Goal: Information Seeking & Learning: Find specific fact

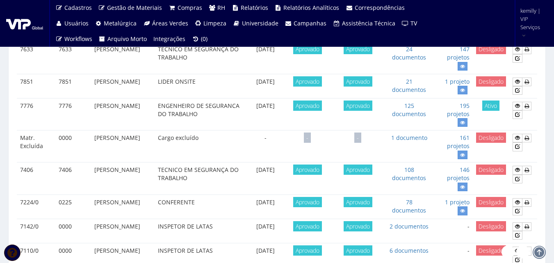
scroll to position [205, 0]
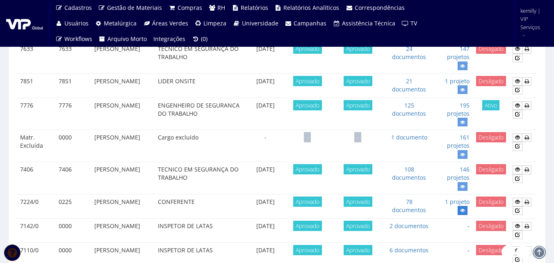
click at [462, 209] on icon at bounding box center [462, 211] width 5 height 6
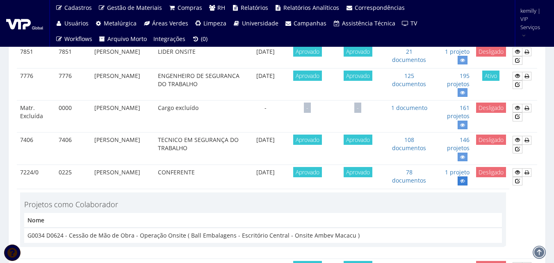
scroll to position [246, 0]
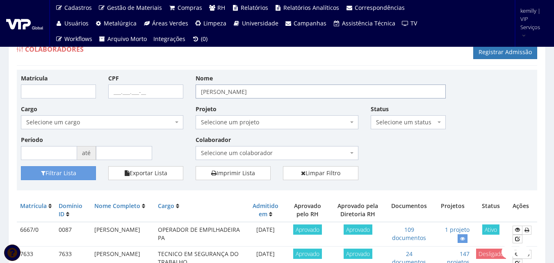
drag, startPoint x: 152, startPoint y: 94, endPoint x: 131, endPoint y: 93, distance: 21.4
click at [131, 93] on div "Matrícula CPF Nome RODRIGO Cargo Selecione um cargo G0610 D0029 - 4110-05 - AGE…" at bounding box center [277, 120] width 525 height 92
type input "danielle"
click at [21, 166] on button "Filtrar Lista" at bounding box center [58, 173] width 75 height 14
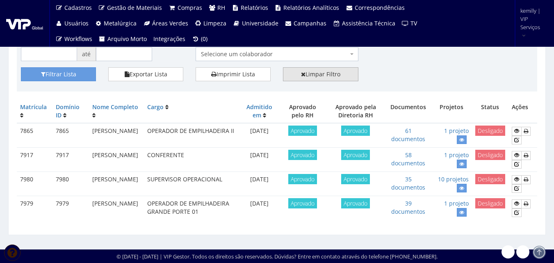
scroll to position [106, 0]
click at [412, 155] on link "58 documentos" at bounding box center [409, 159] width 34 height 16
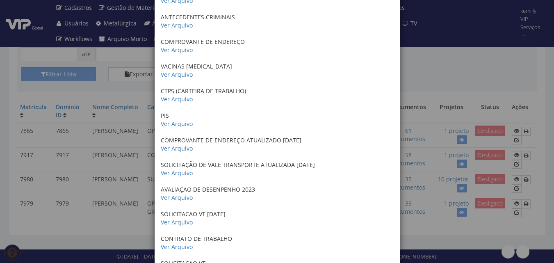
scroll to position [328, 0]
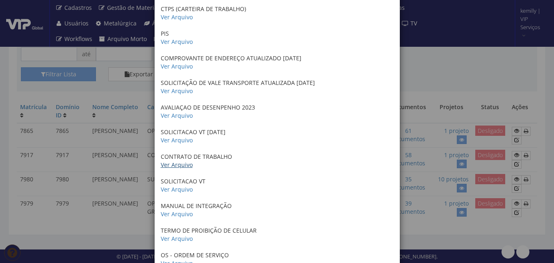
click at [172, 167] on link "Ver Arquivo" at bounding box center [177, 165] width 32 height 8
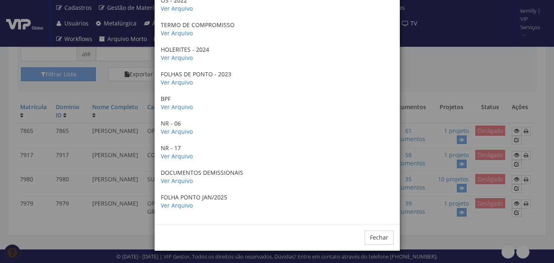
scroll to position [1273, 0]
click at [428, 227] on div "× Documentos / Colaborador: 7917 - DANIELLE DOS SANTOS CORREA DE CARVALHO Certi…" at bounding box center [277, 131] width 554 height 263
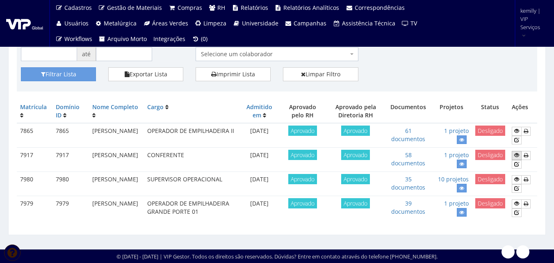
click at [518, 152] on icon at bounding box center [517, 155] width 5 height 6
click at [223, 153] on td "CONFERENTE" at bounding box center [191, 160] width 95 height 24
click at [225, 151] on td "CONFERENTE" at bounding box center [191, 160] width 95 height 24
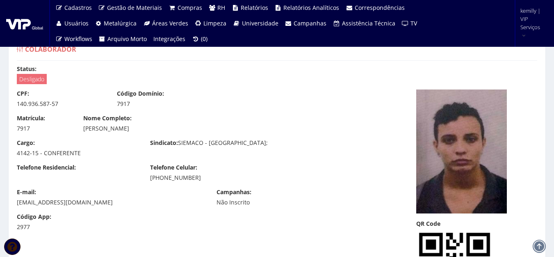
click at [227, 150] on div "Cargo: 4142-15 - CONFERENTE Sindicato: SIEMACO - RIO;" at bounding box center [211, 151] width 400 height 25
click at [307, 140] on div "Cargo: 4142-15 - CONFERENTE Sindicato: SIEMACO - RIO;" at bounding box center [211, 151] width 400 height 25
click at [261, 147] on div "Sindicato: SIEMACO - RIO;" at bounding box center [210, 144] width 133 height 10
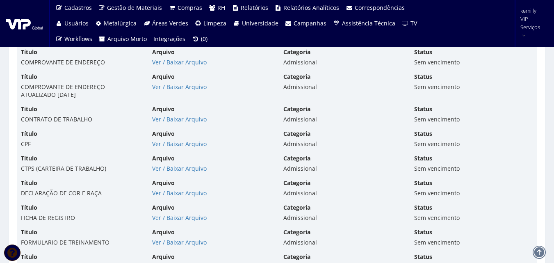
scroll to position [2175, 0]
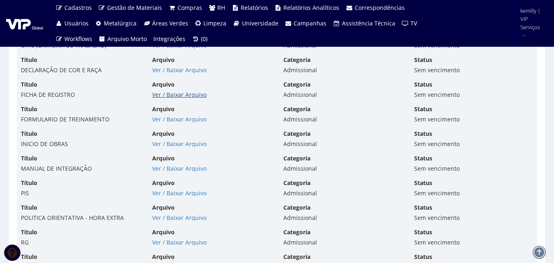
click at [179, 94] on link "Ver / Baixar Arquivo" at bounding box center [179, 95] width 55 height 8
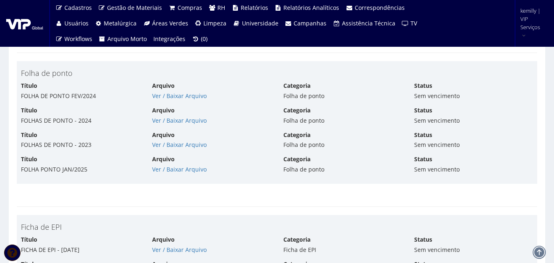
scroll to position [2668, 0]
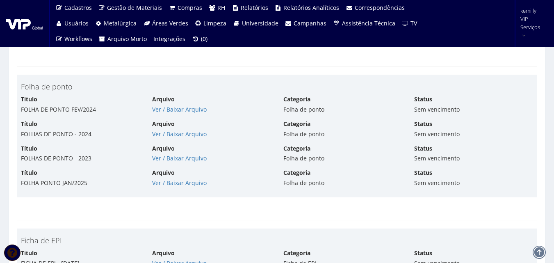
click at [165, 116] on div "Título FOLHA DE PONTO FEV/2024 Arquivo Ver / [GEOGRAPHIC_DATA] Categoria Folha …" at bounding box center [277, 107] width 525 height 25
click at [166, 111] on link "Ver / Baixar Arquivo" at bounding box center [179, 109] width 55 height 8
click at [179, 136] on link "Ver / Baixar Arquivo" at bounding box center [179, 134] width 55 height 8
click at [158, 160] on link "Ver / Baixar Arquivo" at bounding box center [179, 158] width 55 height 8
click at [171, 179] on div "Arquivo Ver / Baixar Arquivo" at bounding box center [211, 178] width 131 height 18
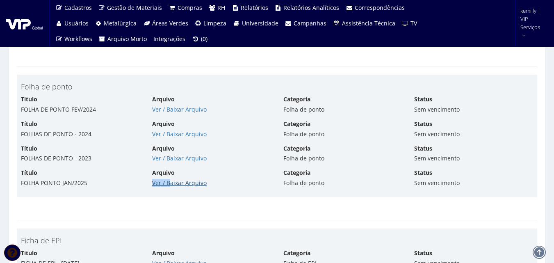
click at [172, 184] on link "Ver / Baixar Arquivo" at bounding box center [179, 183] width 55 height 8
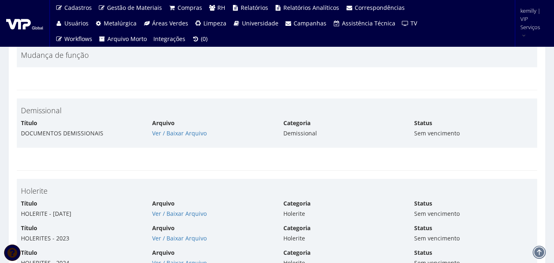
scroll to position [3283, 0]
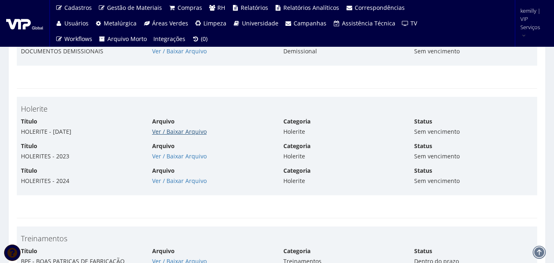
click at [193, 130] on link "Ver / Baixar Arquivo" at bounding box center [179, 132] width 55 height 8
click at [172, 157] on link "Ver / Baixar Arquivo" at bounding box center [179, 156] width 55 height 8
click at [167, 181] on link "Ver / Baixar Arquivo" at bounding box center [179, 181] width 55 height 8
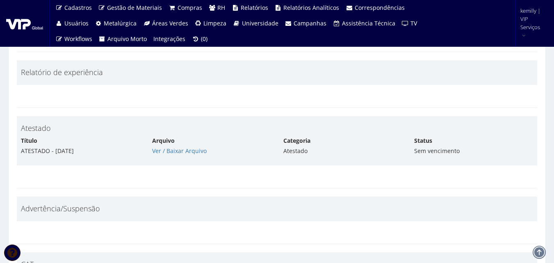
scroll to position [3858, 0]
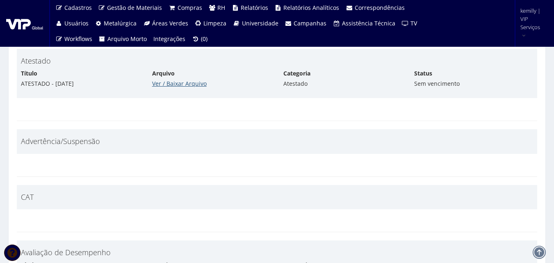
click at [175, 83] on link "Ver / Baixar Arquivo" at bounding box center [179, 84] width 55 height 8
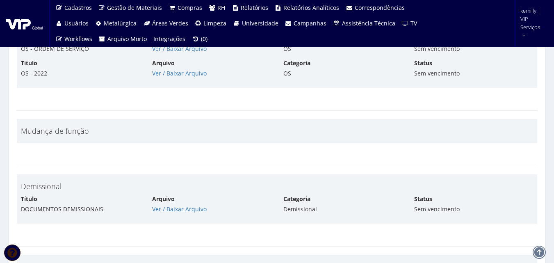
scroll to position [3201, 0]
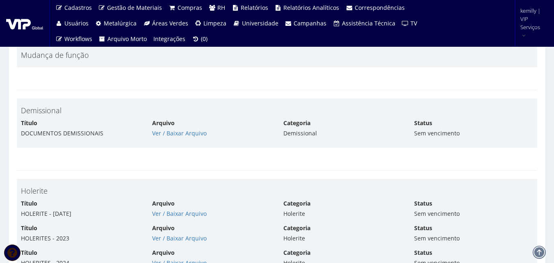
click at [174, 128] on div "Arquivo Ver / Baixar Arquivo" at bounding box center [211, 128] width 131 height 18
click at [173, 134] on link "Ver / Baixar Arquivo" at bounding box center [179, 133] width 55 height 8
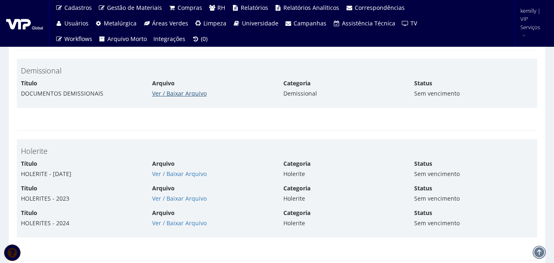
scroll to position [3406, 0]
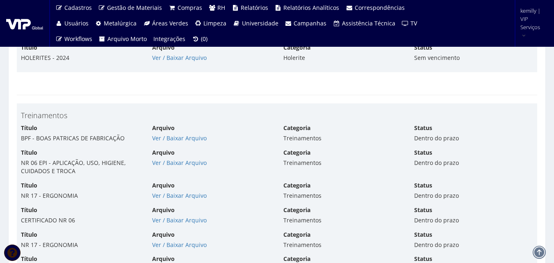
click at [220, 178] on div "Título NR 06 EPI - APLICAÇÃO, USO, HIGIENE, CUIDADOS E TROCA Arquivo Ver / [GEO…" at bounding box center [277, 165] width 525 height 33
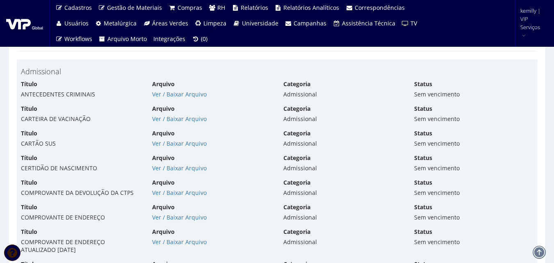
scroll to position [1970, 0]
